Goal: Check status: Check status

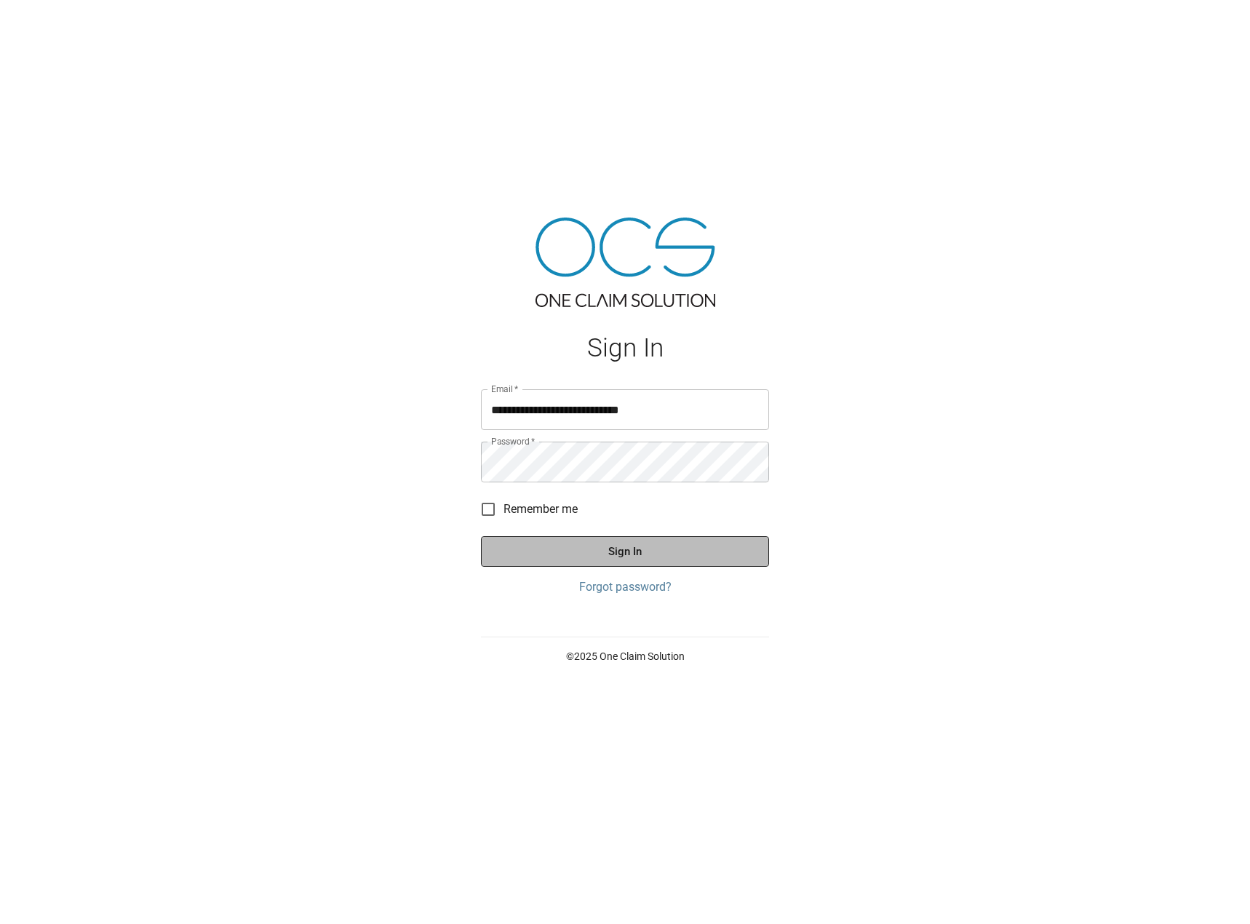
click at [599, 545] on button "Sign In" at bounding box center [625, 551] width 288 height 31
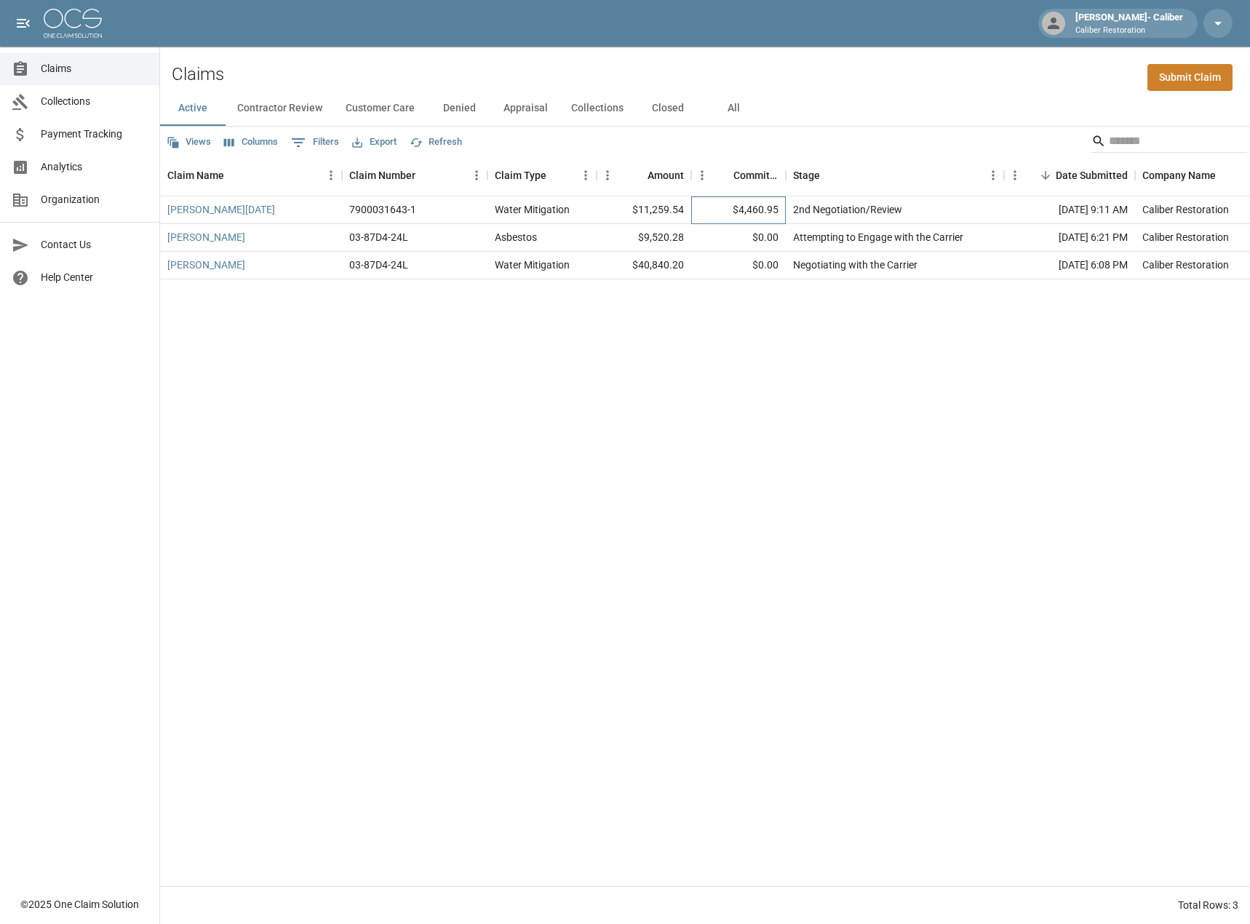
click at [762, 209] on div "$4,460.95" at bounding box center [738, 210] width 95 height 28
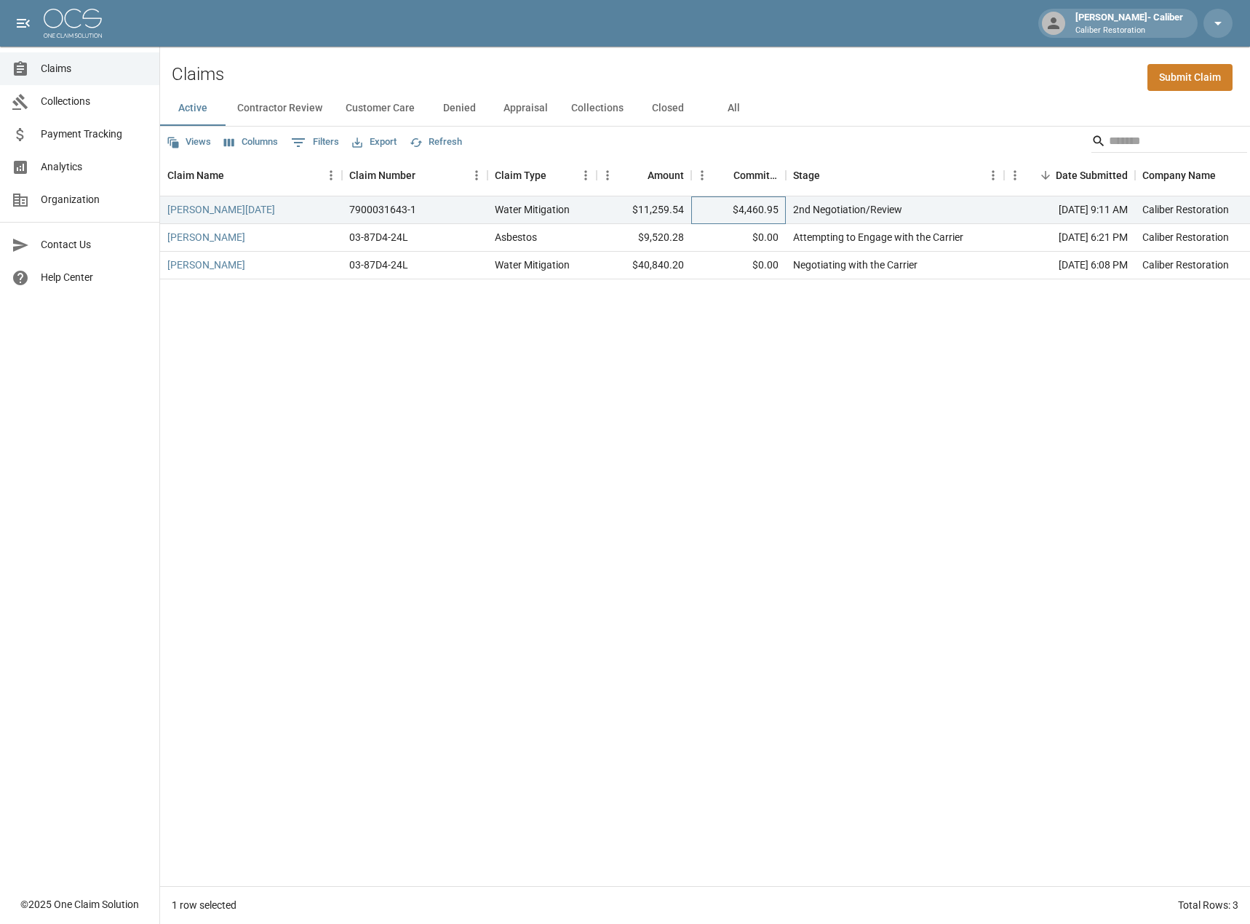
click at [757, 209] on div "$4,460.95" at bounding box center [738, 210] width 95 height 28
click at [736, 306] on div "Schaus, Noel 7900031643-1 Water Mitigation $11,259.54 $4,460.95 2nd Negotiation…" at bounding box center [840, 541] width 1361 height 690
